Goal: Use online tool/utility: Utilize a website feature to perform a specific function

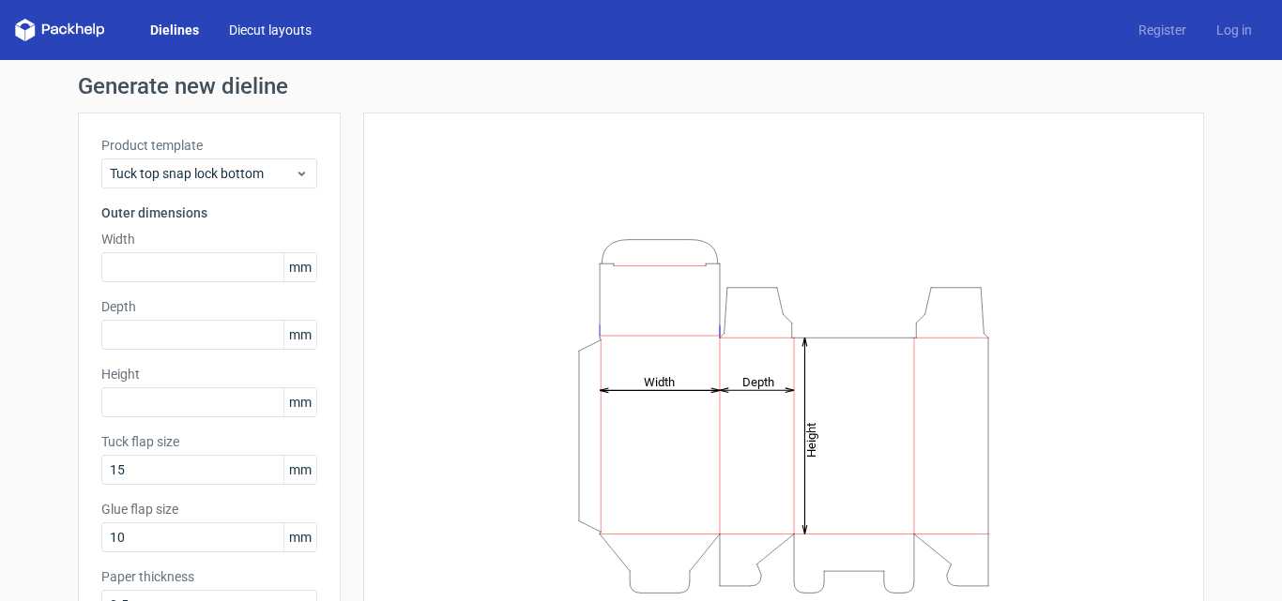
click at [254, 37] on link "Diecut layouts" at bounding box center [270, 30] width 113 height 19
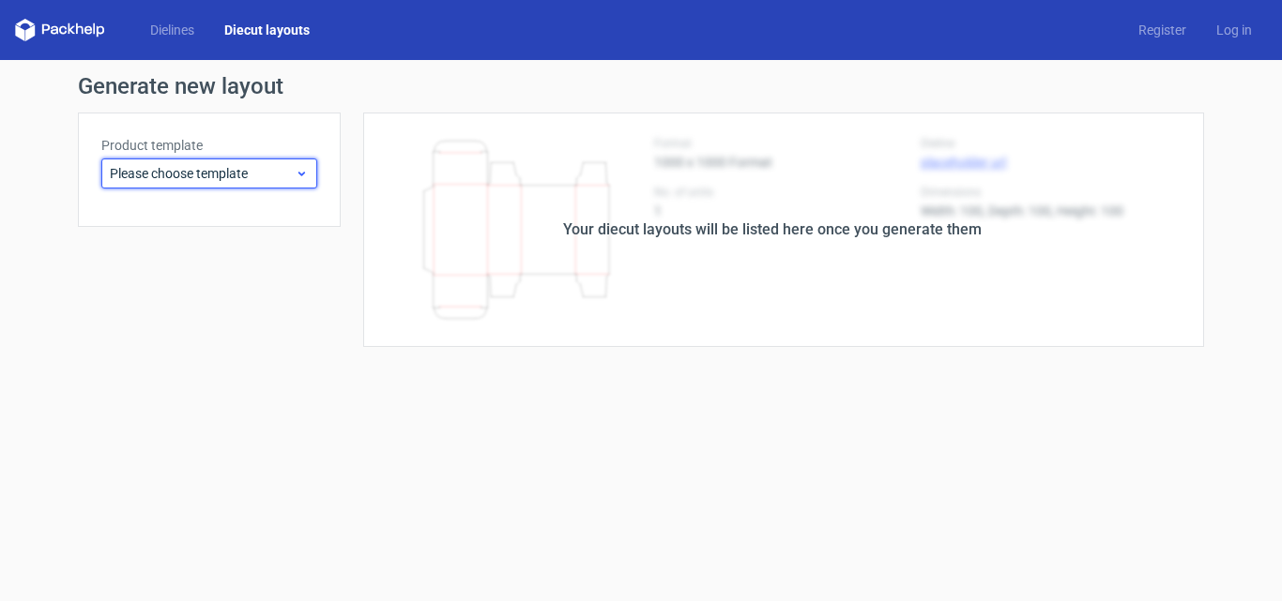
click at [228, 170] on span "Please choose template" at bounding box center [202, 173] width 185 height 19
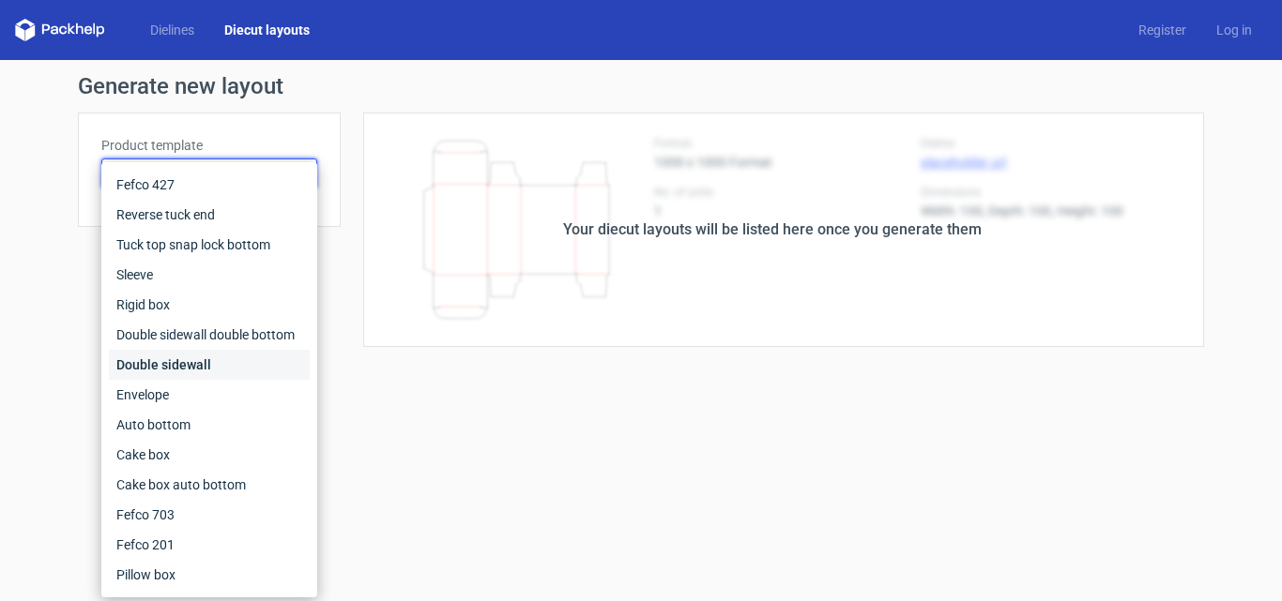
click at [178, 358] on div "Double sidewall" at bounding box center [209, 365] width 201 height 30
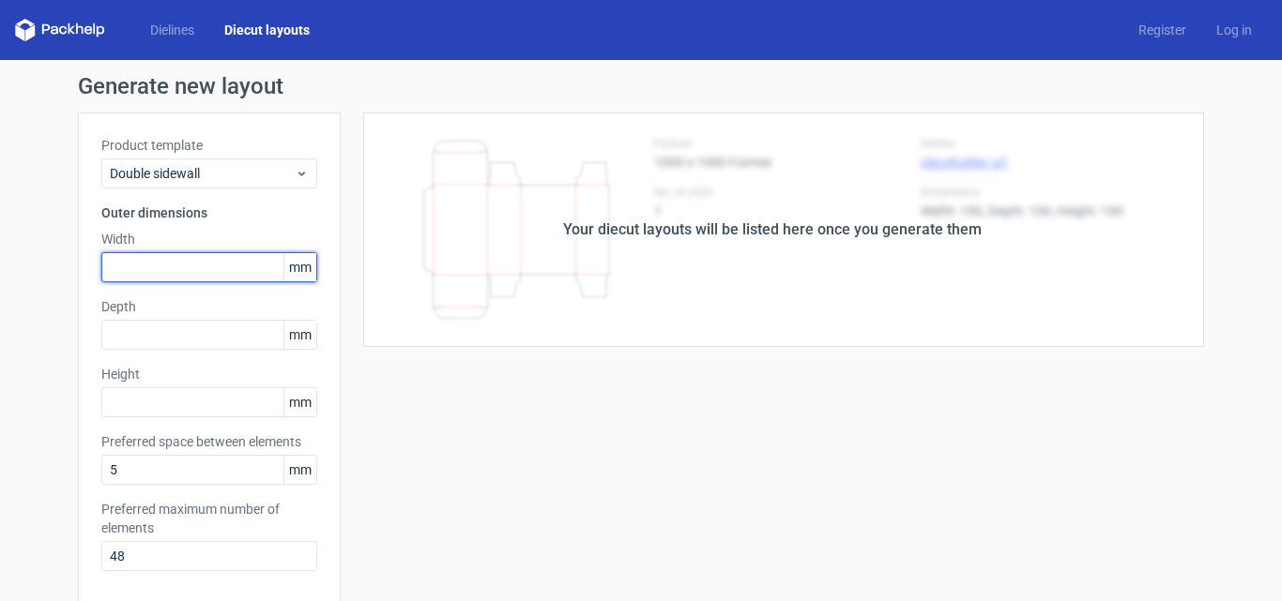
click at [188, 269] on input "text" at bounding box center [209, 267] width 216 height 30
type input "2322423"
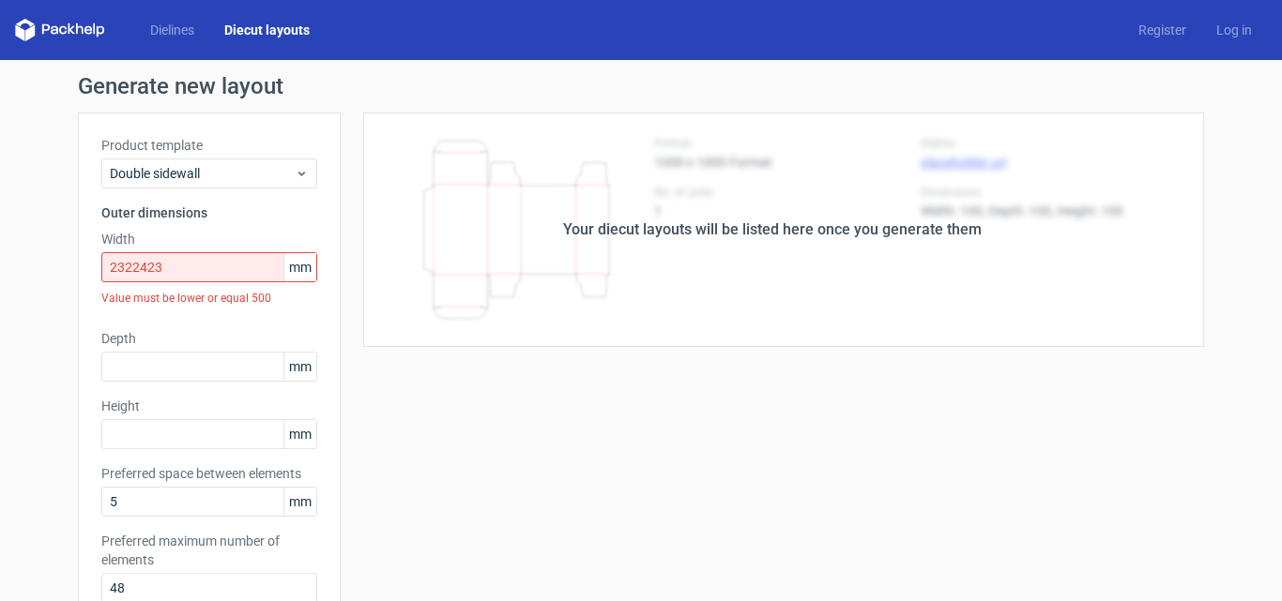
click at [477, 252] on div "Your diecut layouts will be listed here once you generate them" at bounding box center [772, 230] width 863 height 235
